Goal: Task Accomplishment & Management: Use online tool/utility

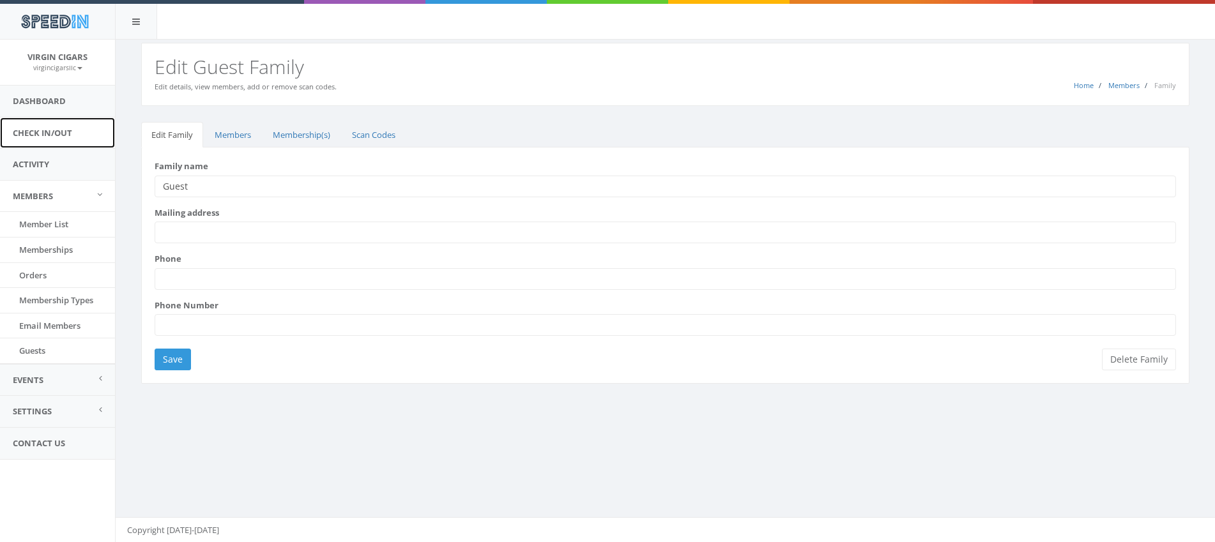
click at [53, 131] on link "Check In/Out" at bounding box center [57, 133] width 115 height 31
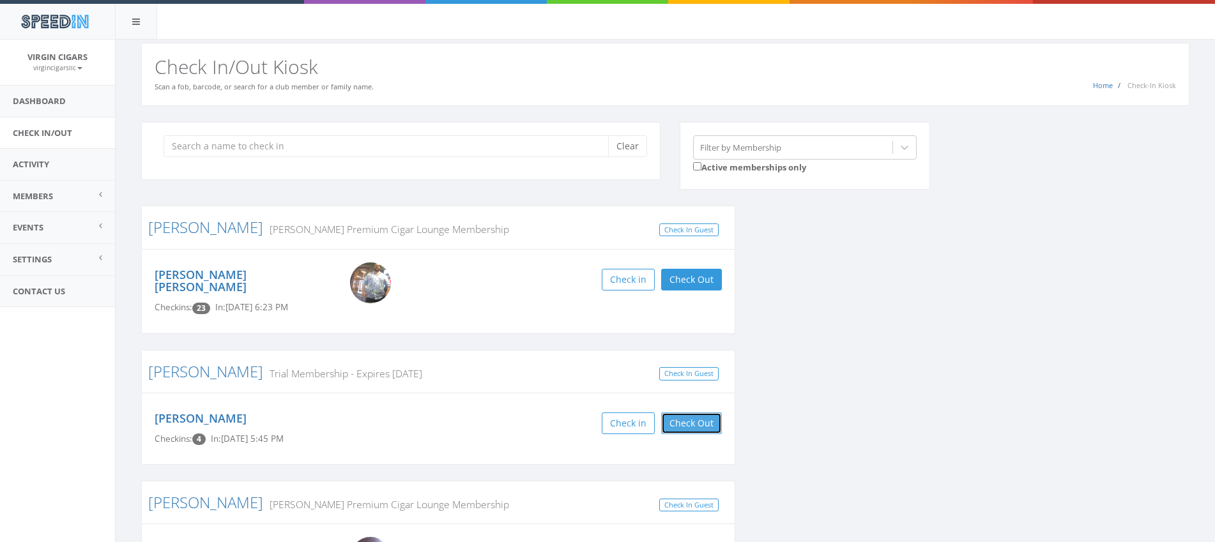
click at [702, 415] on button "Check Out" at bounding box center [691, 424] width 61 height 22
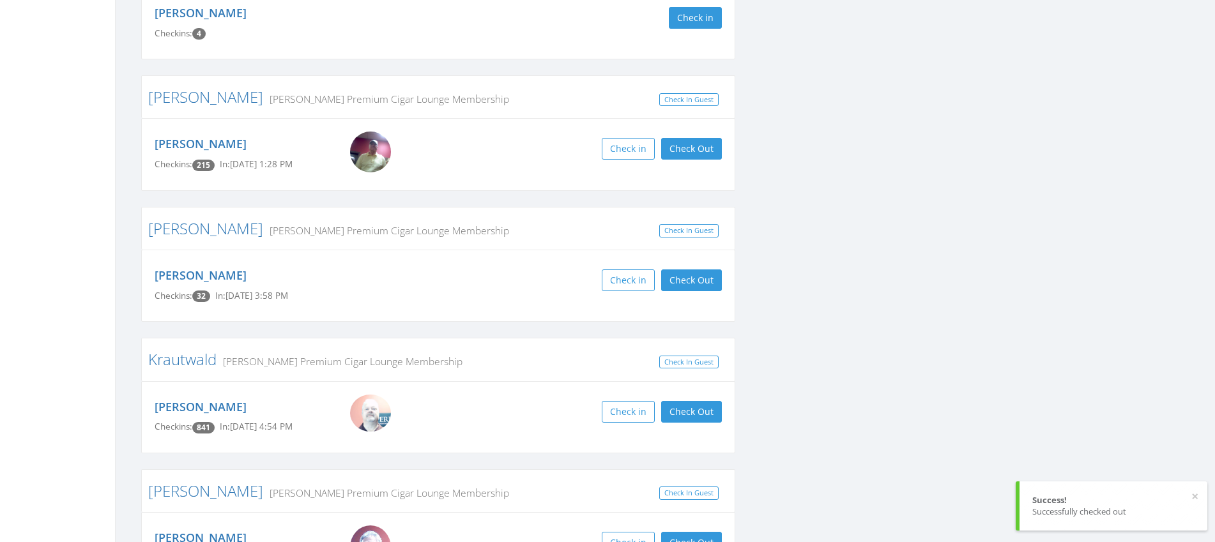
scroll to position [415, 0]
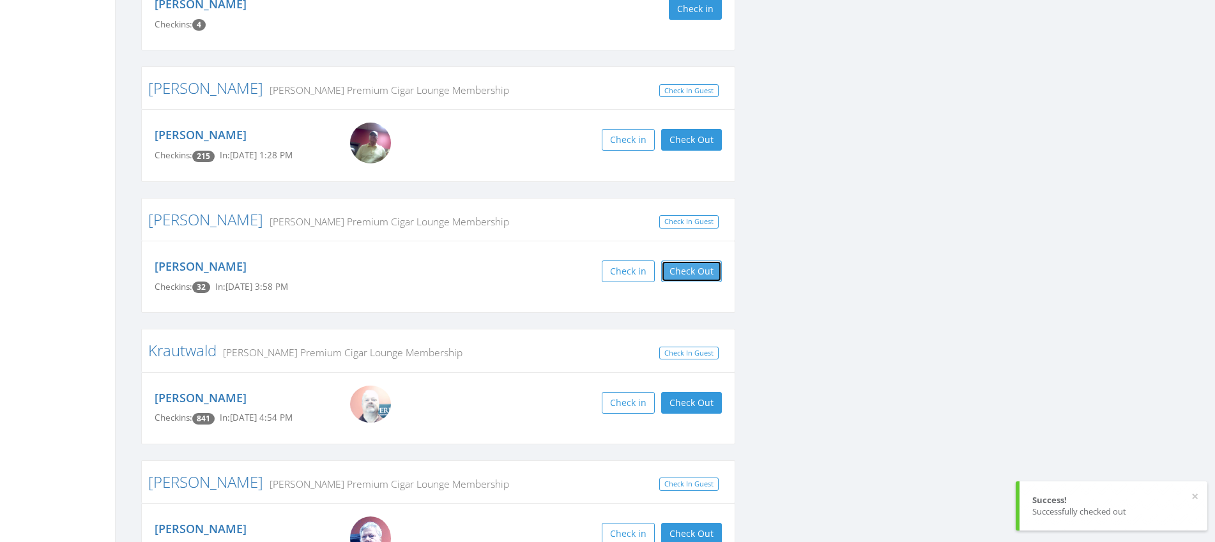
click at [687, 265] on button "Check Out" at bounding box center [691, 272] width 61 height 22
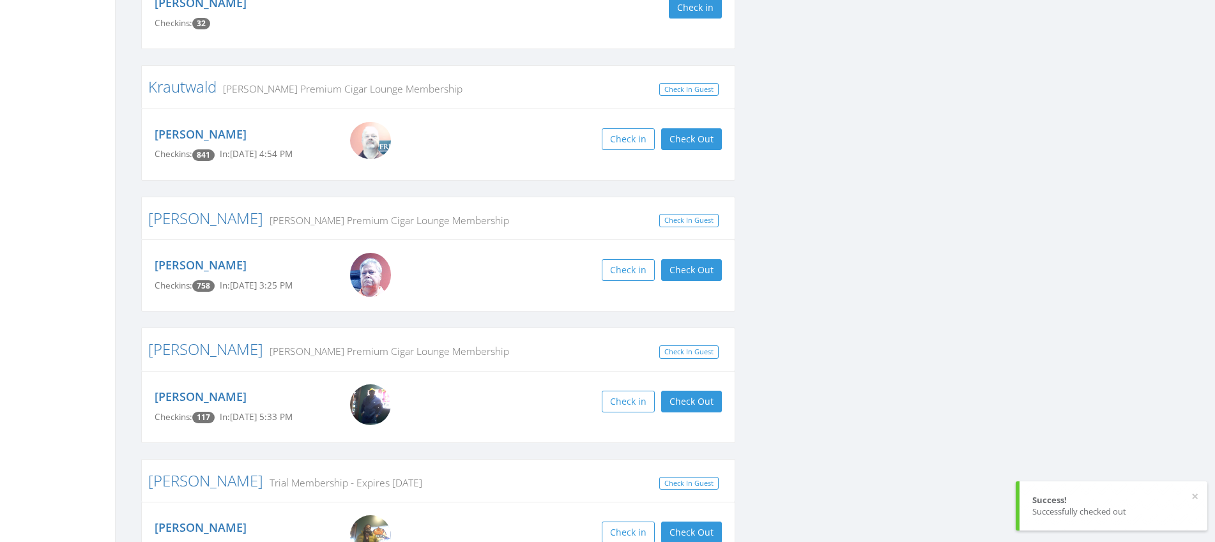
scroll to position [756, 0]
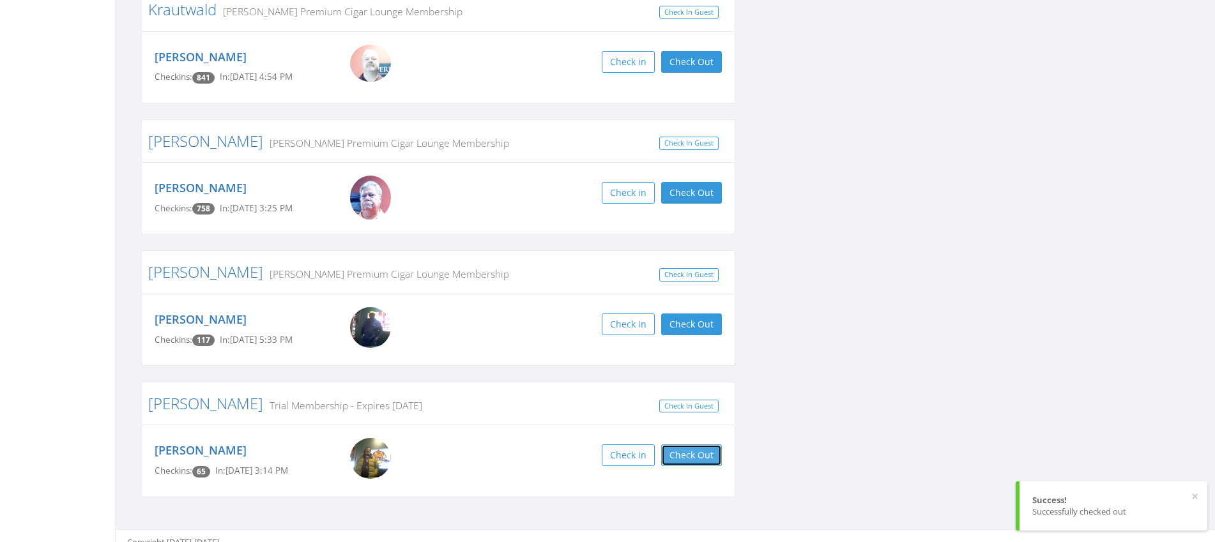
click at [712, 447] on button "Check Out" at bounding box center [691, 456] width 61 height 22
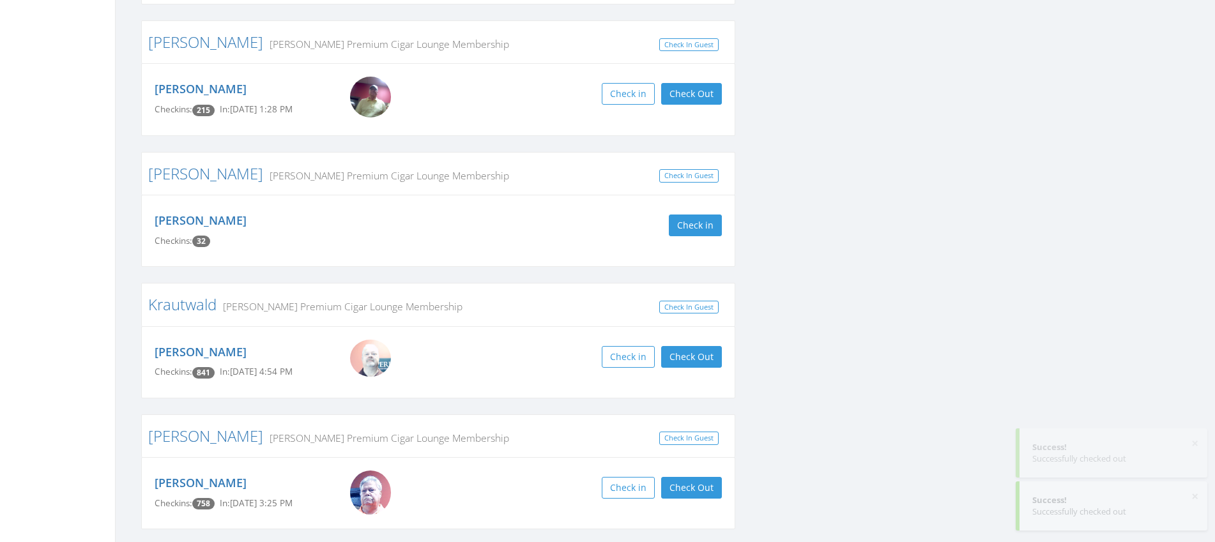
scroll to position [0, 0]
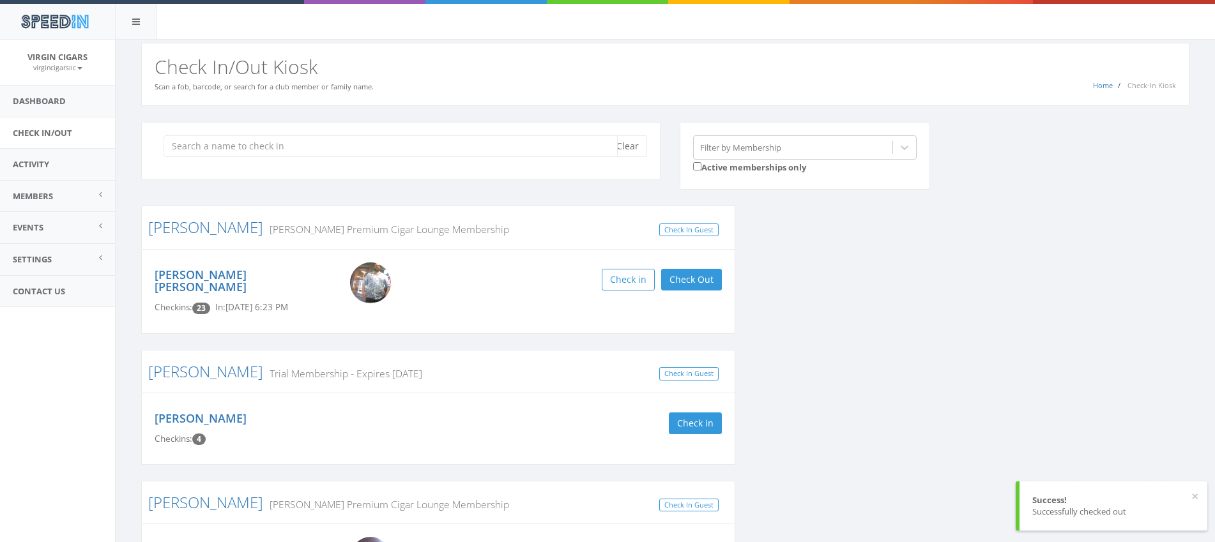
click at [496, 151] on input "search" at bounding box center [391, 146] width 454 height 22
type input "a"
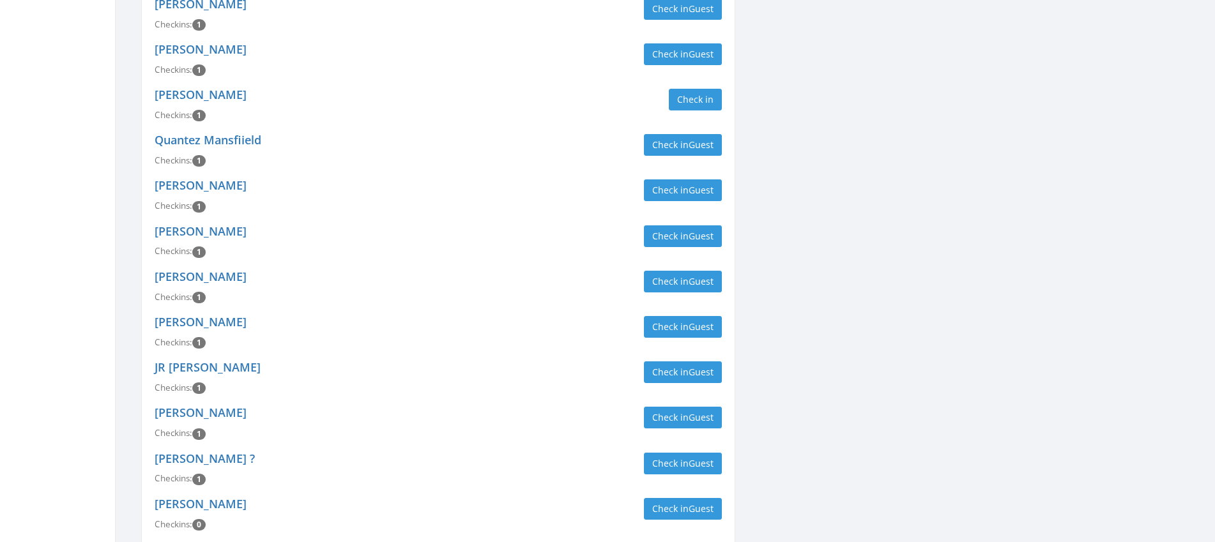
scroll to position [1155, 0]
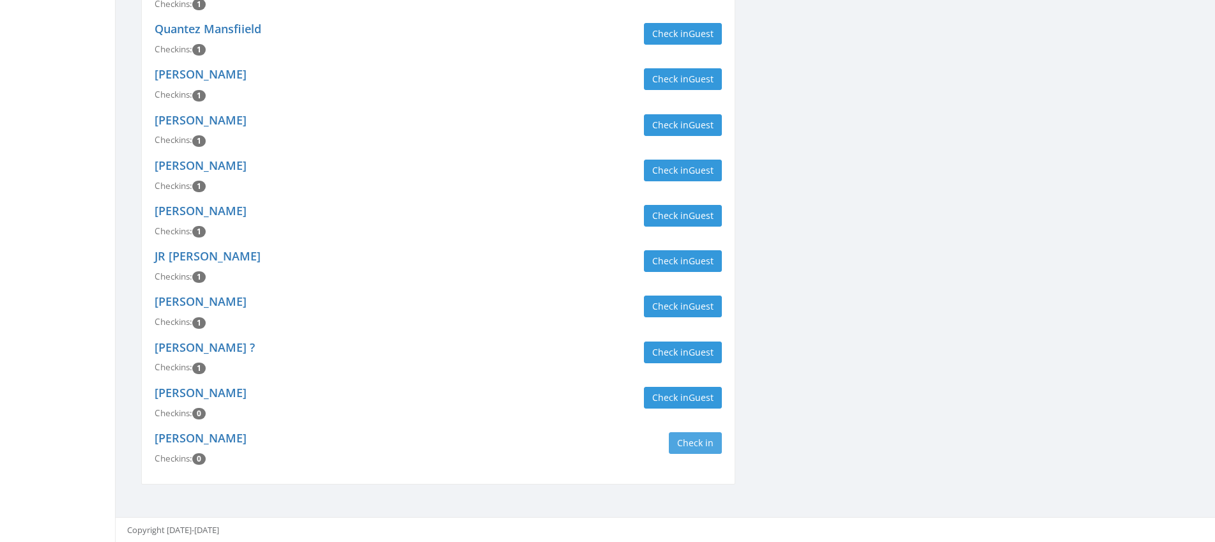
type input "guest"
click at [693, 443] on button "Check in" at bounding box center [695, 444] width 53 height 22
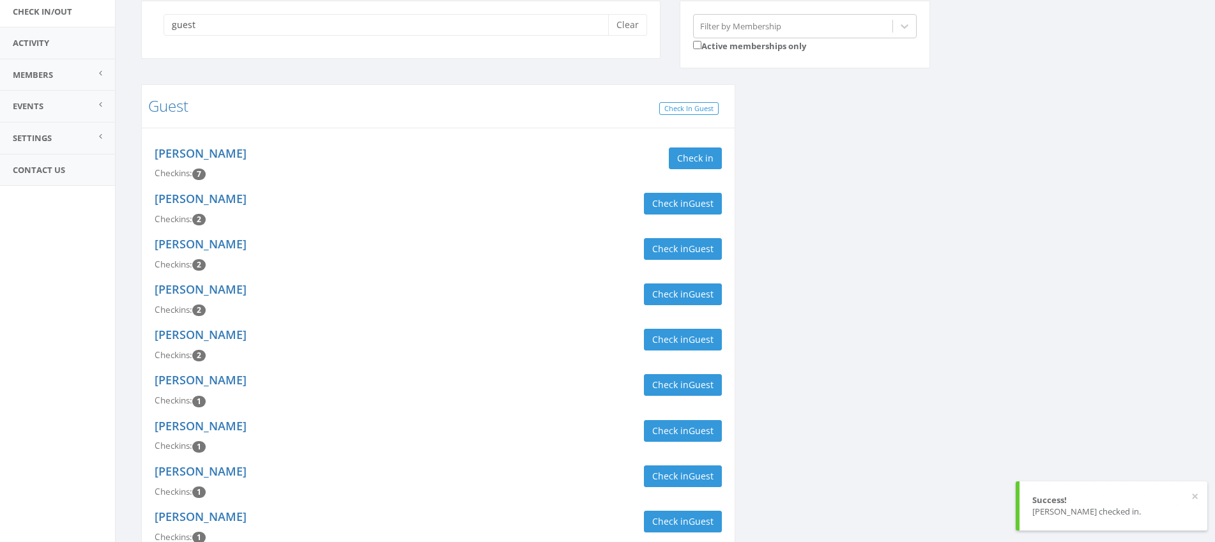
scroll to position [0, 0]
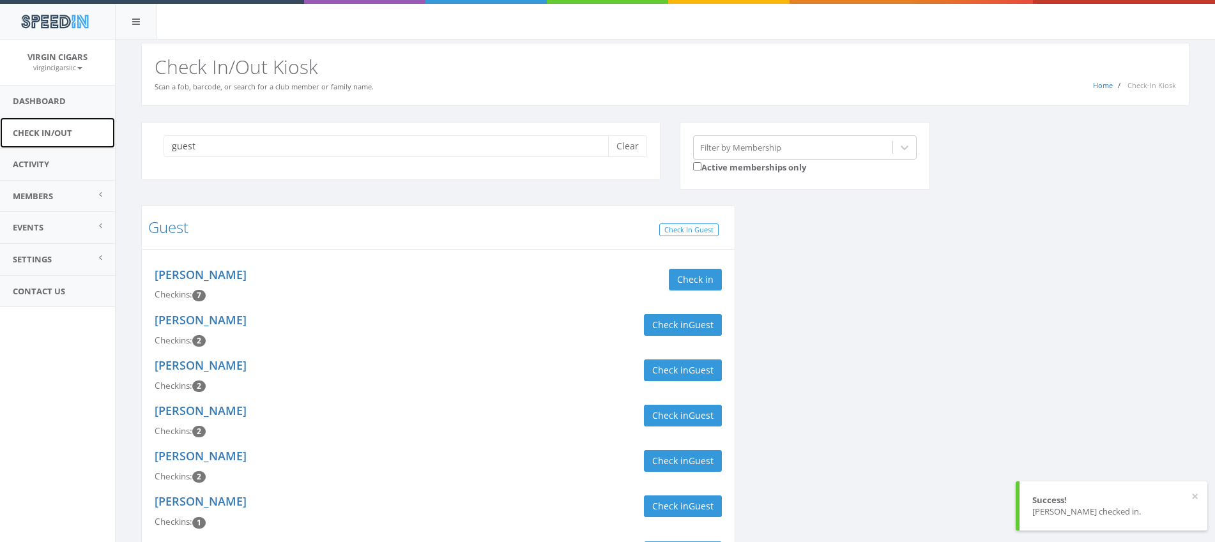
click at [56, 131] on link "Check In/Out" at bounding box center [57, 133] width 115 height 31
